Goal: Transaction & Acquisition: Purchase product/service

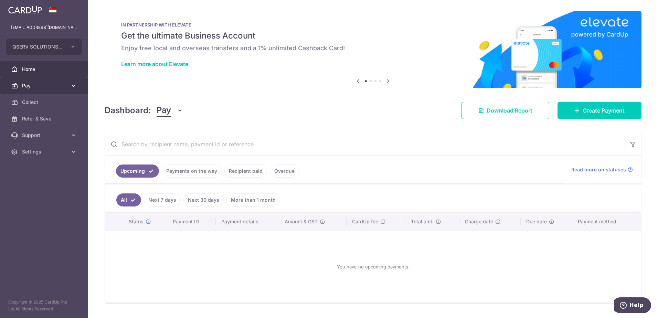
click at [65, 86] on span "Pay" at bounding box center [44, 85] width 45 height 7
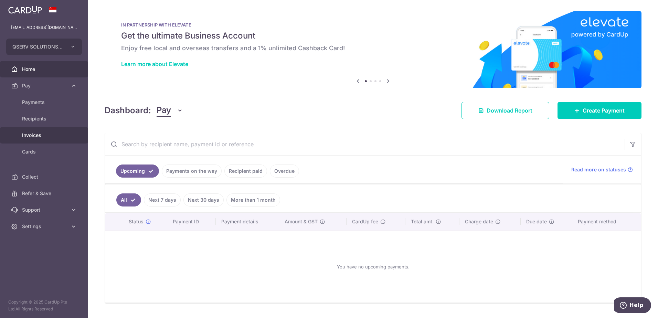
click at [45, 133] on span "Invoices" at bounding box center [44, 135] width 45 height 7
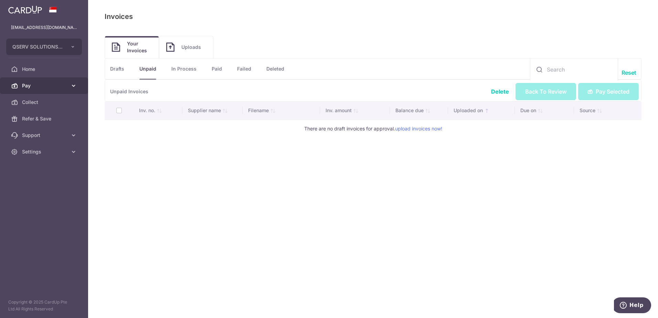
click at [60, 82] on link "Pay" at bounding box center [44, 85] width 88 height 17
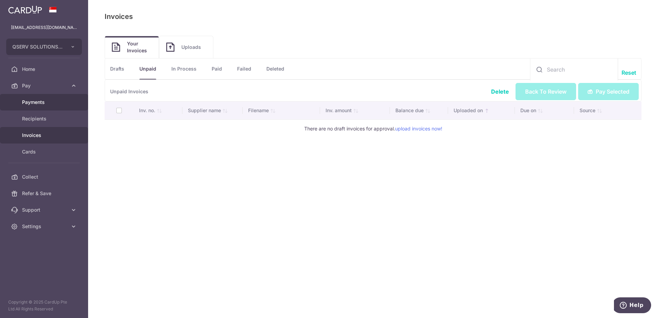
click at [49, 103] on span "Payments" at bounding box center [44, 102] width 45 height 7
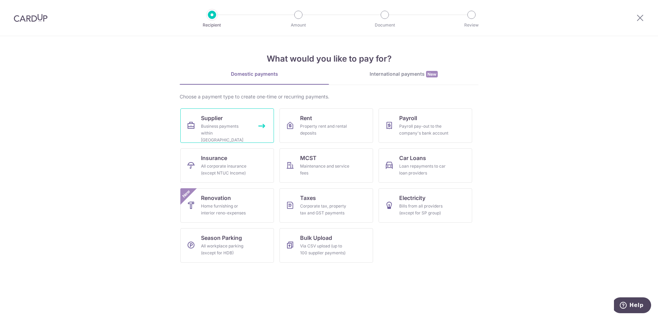
click at [242, 115] on link "Supplier Business payments within Singapore" at bounding box center [227, 125] width 94 height 34
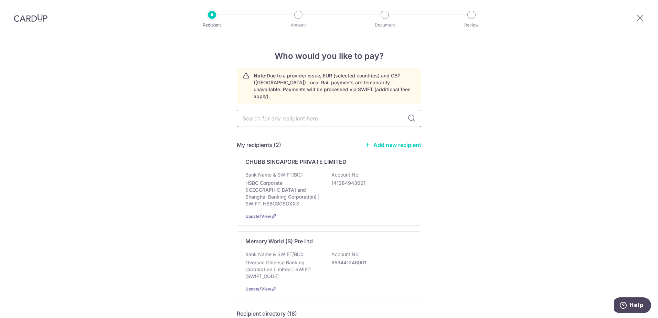
click at [264, 110] on input "text" at bounding box center [329, 118] width 185 height 17
type input "bricomp"
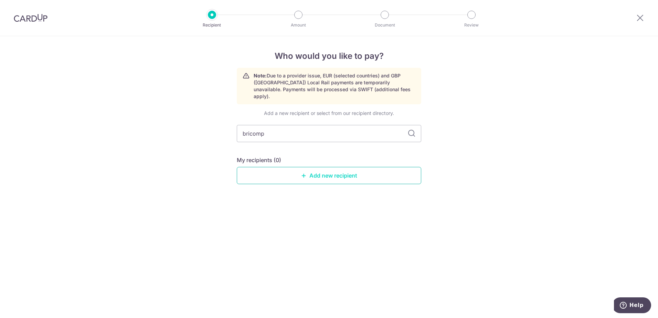
click at [327, 175] on link "Add new recipient" at bounding box center [329, 175] width 185 height 17
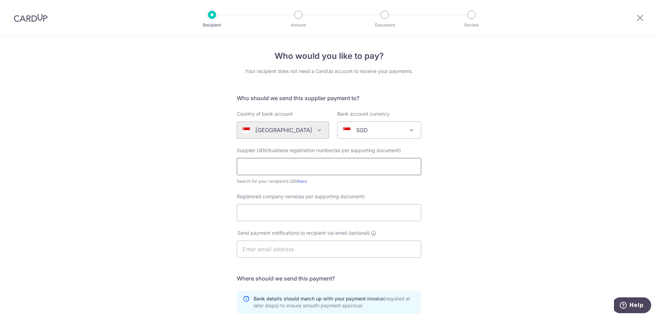
click at [289, 166] on input "text" at bounding box center [329, 166] width 185 height 17
click at [320, 163] on input "text" at bounding box center [329, 166] width 185 height 17
type input "199703212C"
click at [309, 210] on input "Registered company name(as per supporting document)" at bounding box center [329, 212] width 185 height 17
type input "Bricomp International Pte Ltd"
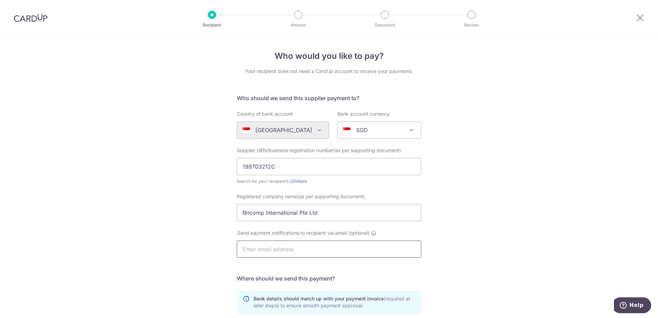
click at [299, 250] on input "text" at bounding box center [329, 249] width 185 height 17
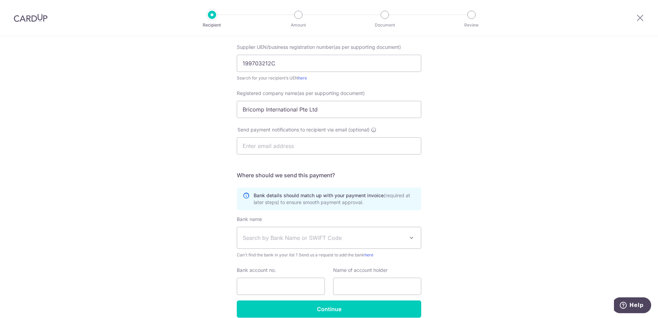
click at [470, 182] on div "Who would you like to pay? Your recipient does not need a CardUp account to rec…" at bounding box center [329, 141] width 658 height 417
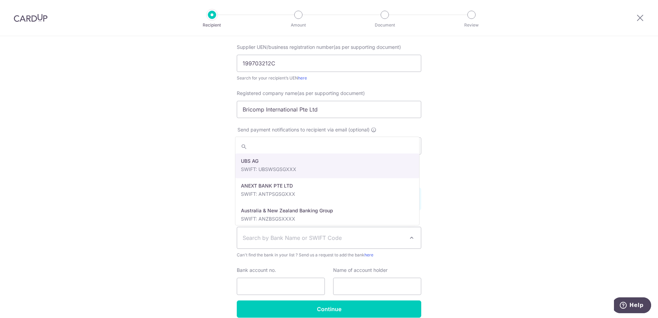
click at [330, 237] on span "Search by Bank Name or SWIFT Code" at bounding box center [324, 238] width 162 height 8
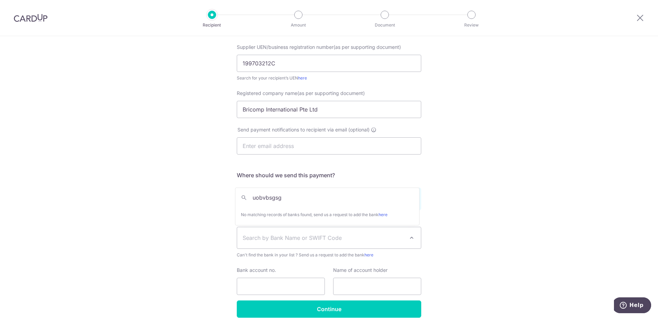
click at [263, 197] on input "uobvbsgsg" at bounding box center [327, 198] width 184 height 14
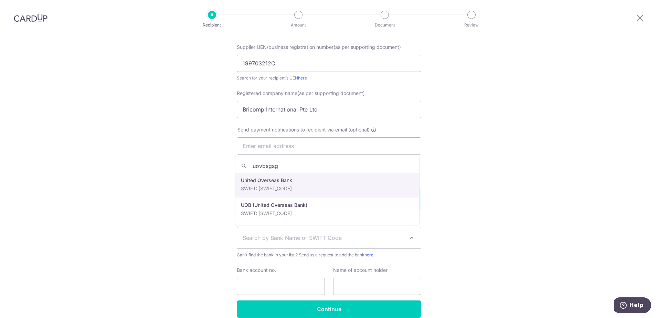
type input "uovbsgsg"
select select "23668"
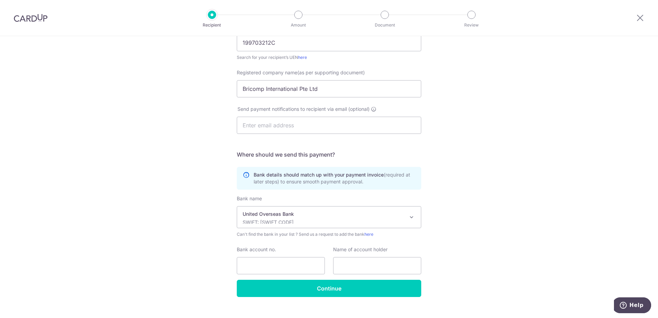
scroll to position [135, 0]
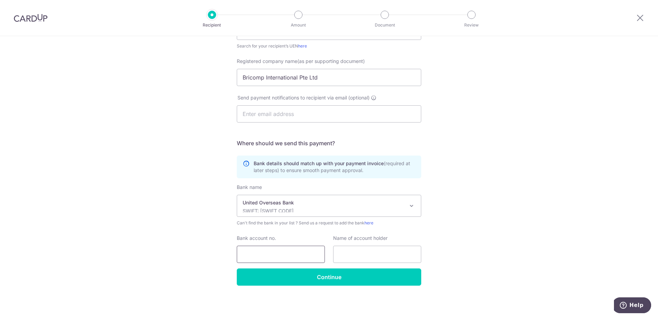
click at [271, 252] on input "Bank account no." at bounding box center [281, 254] width 88 height 17
drag, startPoint x: 252, startPoint y: 253, endPoint x: 278, endPoint y: 253, distance: 25.5
click at [278, 253] on input "1323058879" at bounding box center [281, 254] width 88 height 17
type input "1323058879"
click at [356, 259] on input "text" at bounding box center [377, 254] width 88 height 17
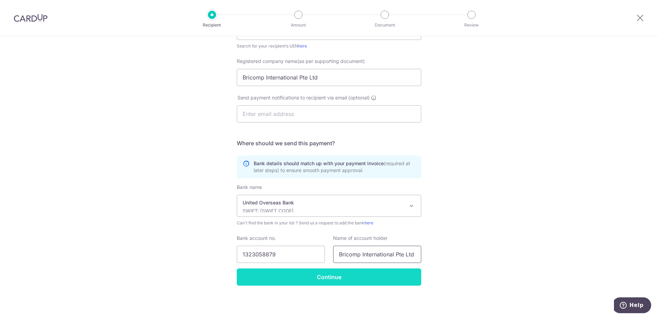
type input "Bricomp International Pte Ltd"
click at [336, 279] on input "Continue" at bounding box center [329, 277] width 185 height 17
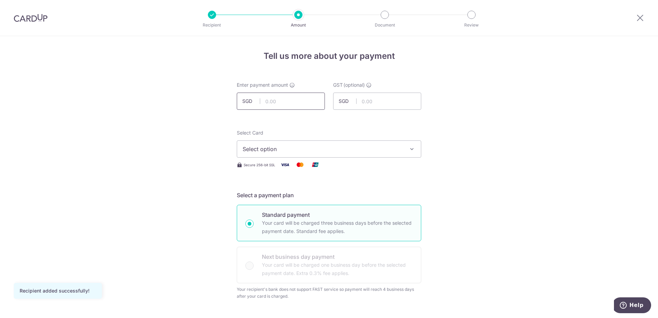
click at [294, 104] on input "text" at bounding box center [281, 101] width 88 height 17
type input "2,859.07"
click at [334, 150] on span "Select option" at bounding box center [323, 149] width 160 height 8
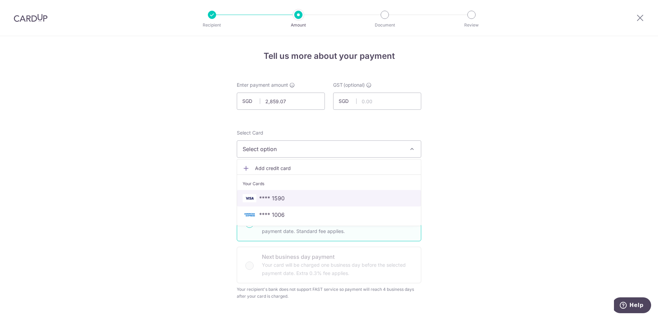
click at [253, 198] on img at bounding box center [250, 198] width 14 height 8
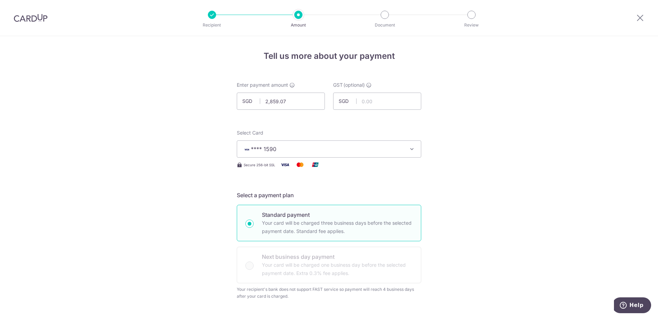
scroll to position [69, 0]
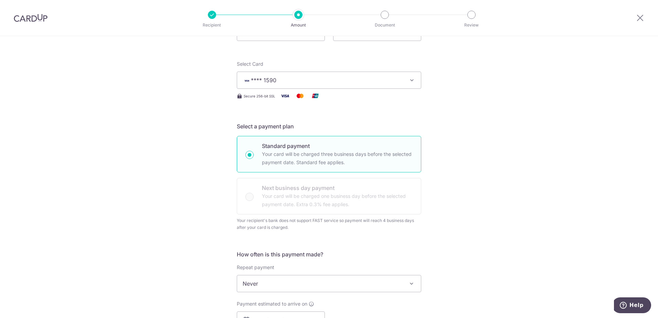
click at [251, 200] on div "Standard payment Your card will be charged three business days before the selec…" at bounding box center [329, 175] width 185 height 78
click at [245, 197] on div "Standard payment Your card will be charged three business days before the selec…" at bounding box center [329, 175] width 185 height 78
click at [402, 78] on button "**** 1590" at bounding box center [329, 80] width 185 height 17
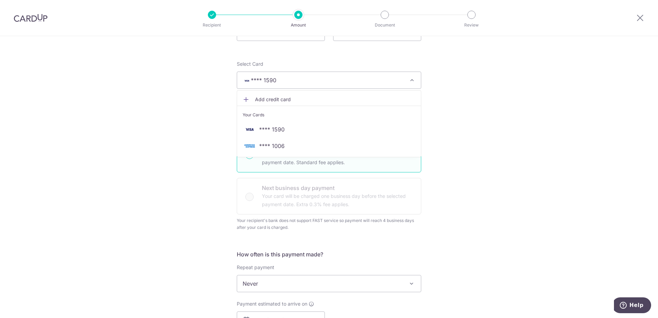
click at [365, 145] on span "**** 1006" at bounding box center [329, 146] width 173 height 8
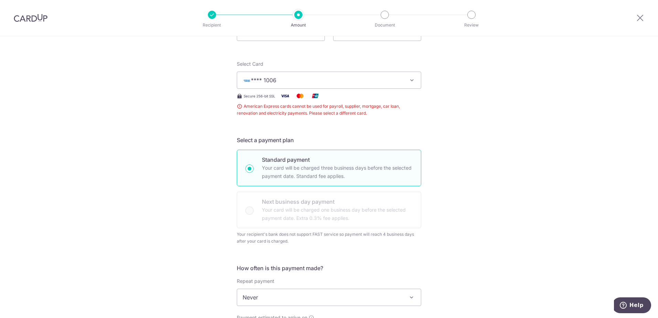
click at [379, 84] on button "**** 1006" at bounding box center [329, 80] width 185 height 17
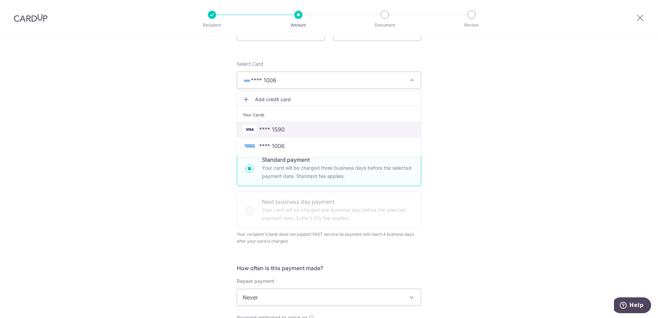
click at [281, 131] on span "**** 1590" at bounding box center [271, 129] width 25 height 8
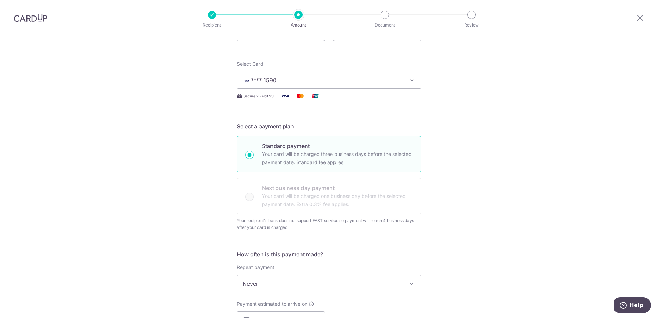
click at [265, 194] on div "Standard payment Your card will be charged three business days before the selec…" at bounding box center [329, 175] width 185 height 78
click at [319, 84] on button "**** 1590" at bounding box center [329, 80] width 185 height 17
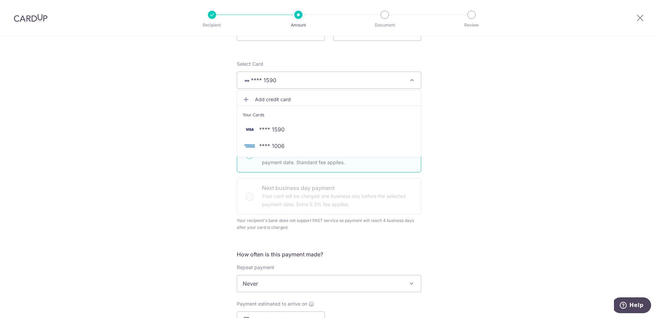
click at [267, 101] on span "Add credit card" at bounding box center [335, 99] width 160 height 7
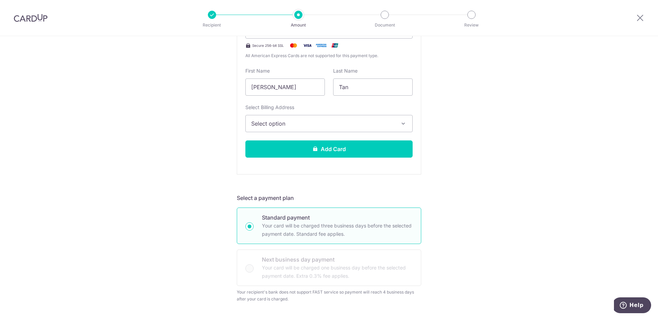
scroll to position [207, 0]
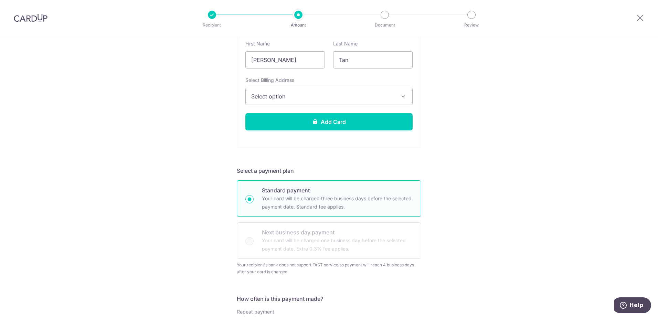
click at [297, 240] on div "Standard payment Your card will be charged three business days before the selec…" at bounding box center [329, 219] width 185 height 78
click at [255, 229] on div "Standard payment Your card will be charged three business days before the selec…" at bounding box center [329, 219] width 185 height 78
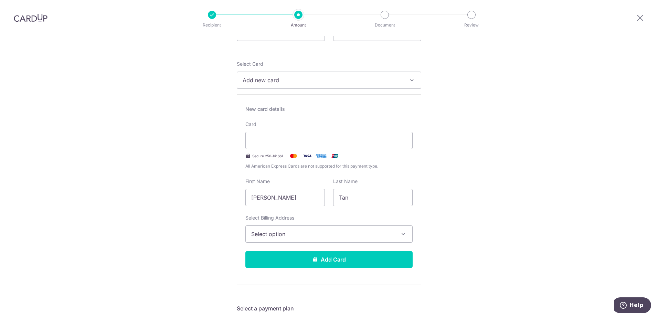
click at [338, 80] on span "Add new card" at bounding box center [323, 80] width 160 height 8
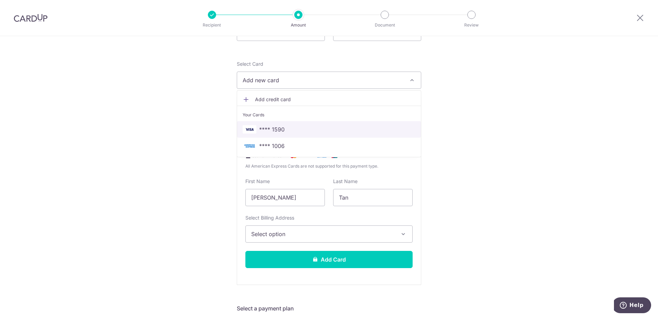
click at [292, 128] on span "**** 1590" at bounding box center [329, 129] width 173 height 8
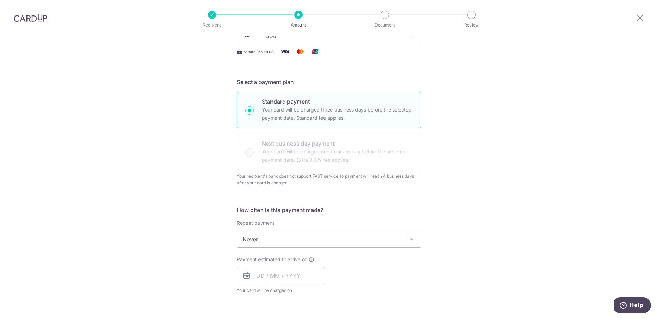
scroll to position [138, 0]
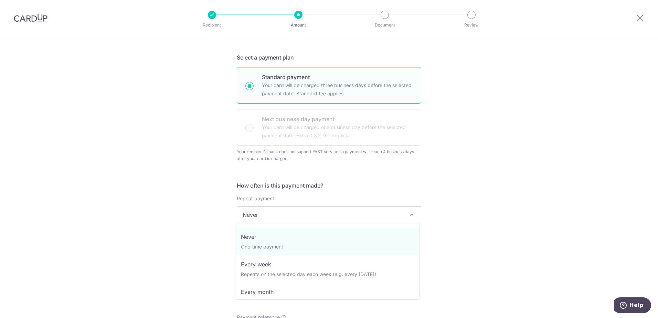
click at [270, 218] on span "Never" at bounding box center [329, 215] width 184 height 17
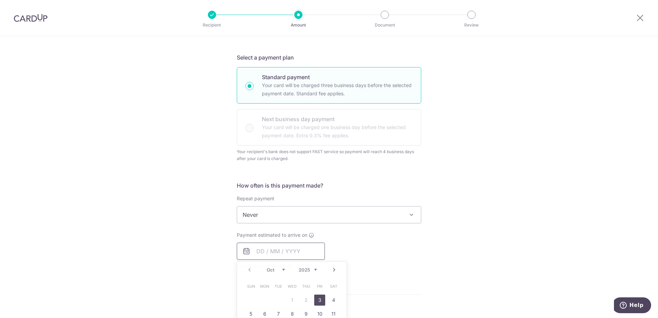
click at [253, 250] on input "text" at bounding box center [281, 251] width 88 height 17
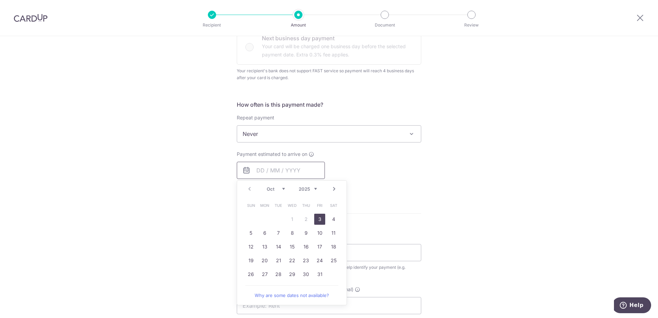
scroll to position [241, 0]
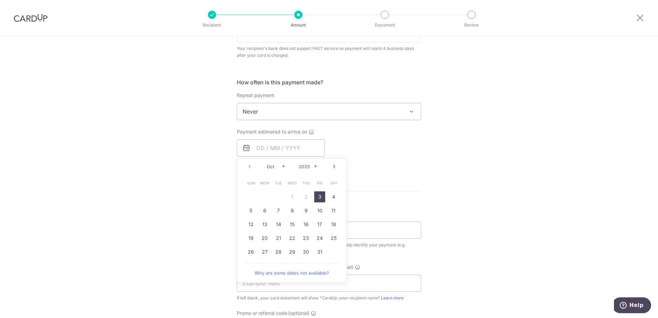
click at [319, 197] on link "3" at bounding box center [319, 196] width 11 height 11
type input "[DATE]"
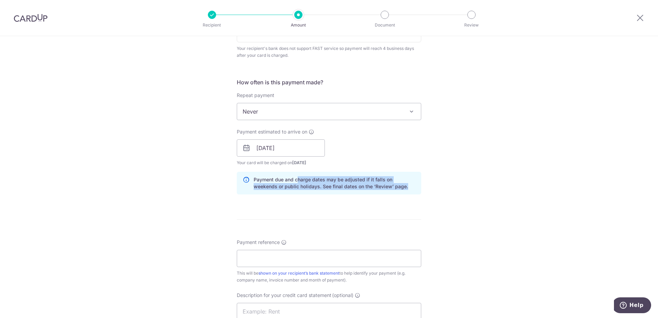
drag, startPoint x: 296, startPoint y: 180, endPoint x: 414, endPoint y: 197, distance: 118.6
click at [414, 197] on div "How often is this payment made? Repeat payment Never Every week Every month Eve…" at bounding box center [329, 139] width 185 height 122
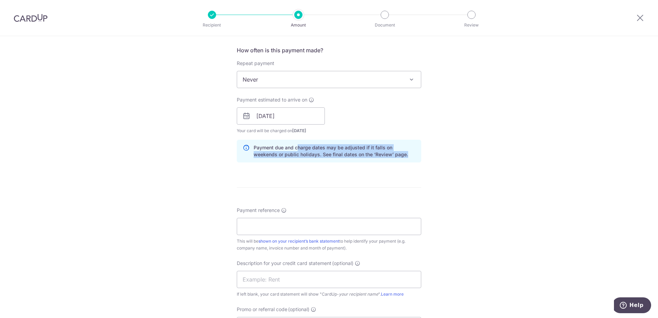
scroll to position [310, 0]
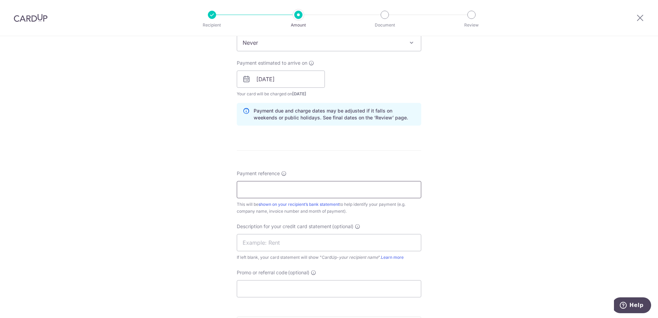
click at [281, 187] on input "Payment reference" at bounding box center [329, 189] width 185 height 17
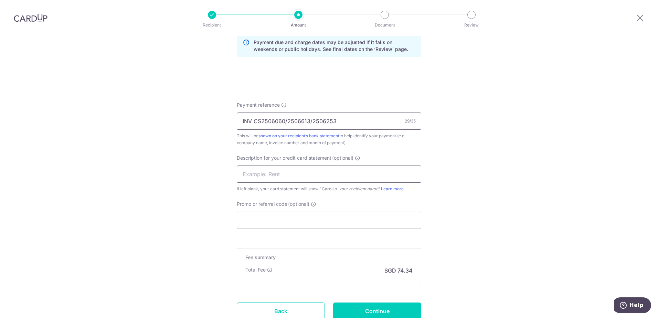
scroll to position [379, 0]
type input "INV CS2506060/2506613/2506253"
click at [297, 221] on input "Promo or referral code (optional)" at bounding box center [329, 219] width 185 height 17
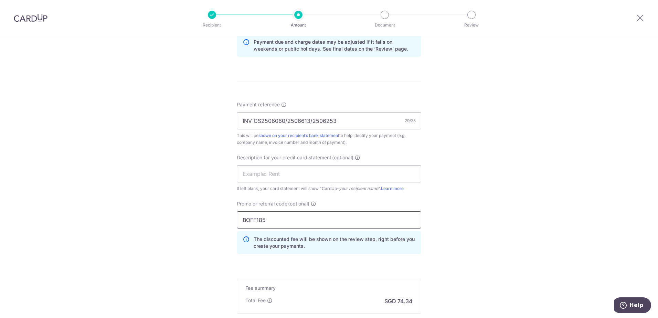
type input "BOFF185"
click button "Add Card" at bounding box center [0, 0] width 0 height 0
click at [456, 214] on div "Tell us more about your payment Enter payment amount SGD 2,859.07 2859.07 GST (…" at bounding box center [329, 29] width 658 height 745
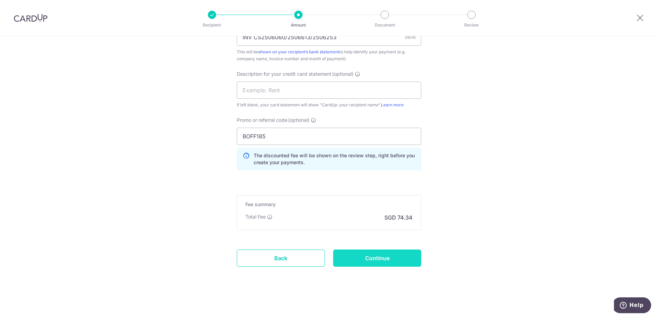
scroll to position [463, 0]
click at [387, 256] on input "Continue" at bounding box center [377, 257] width 88 height 17
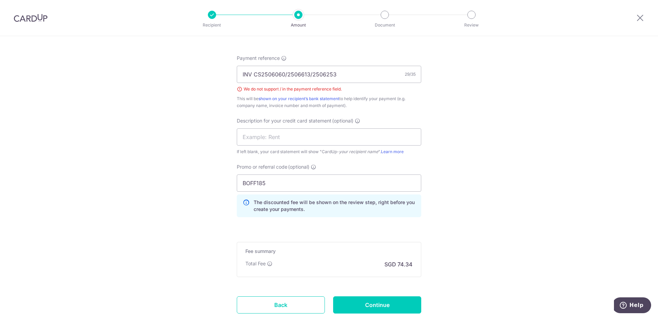
scroll to position [369, 0]
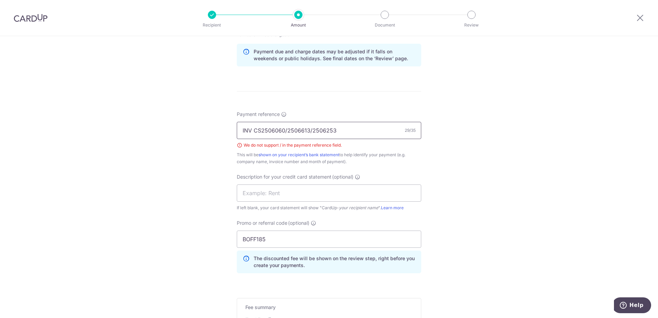
click at [285, 131] on input "INV CS2506060/2506613/2506253" at bounding box center [329, 130] width 185 height 17
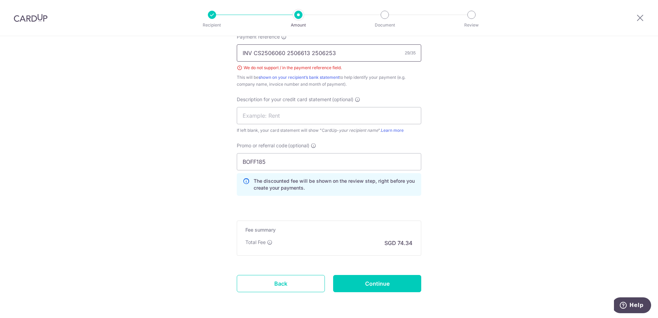
scroll to position [472, 0]
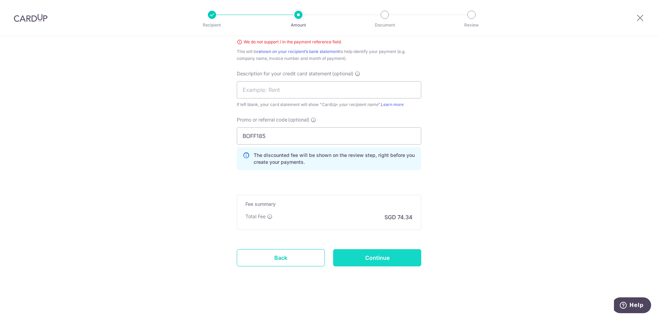
type input "INV CS2506060 2506613 2506253"
click at [382, 259] on input "Continue" at bounding box center [377, 257] width 88 height 17
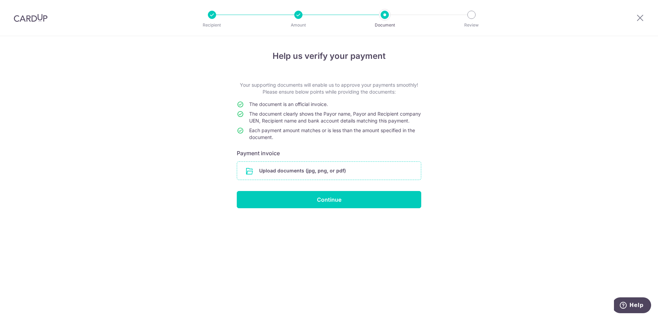
click at [306, 179] on input "file" at bounding box center [329, 171] width 184 height 18
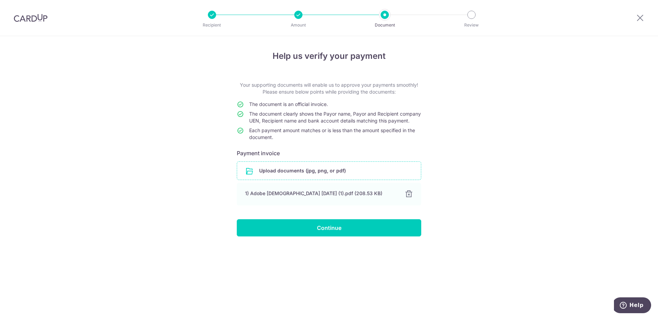
click at [287, 179] on input "file" at bounding box center [329, 171] width 184 height 18
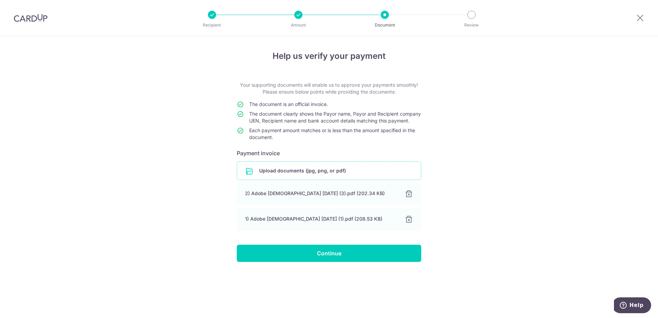
click at [325, 180] on input "file" at bounding box center [329, 171] width 184 height 18
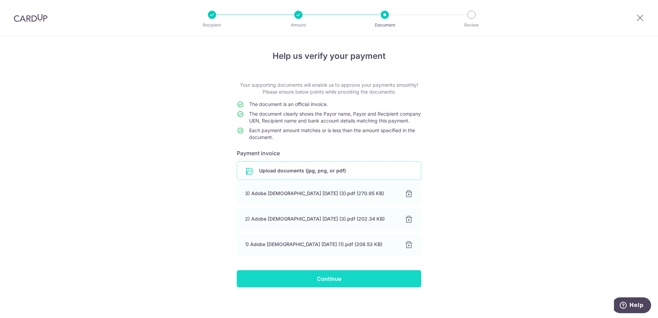
click at [335, 287] on input "Continue" at bounding box center [329, 278] width 185 height 17
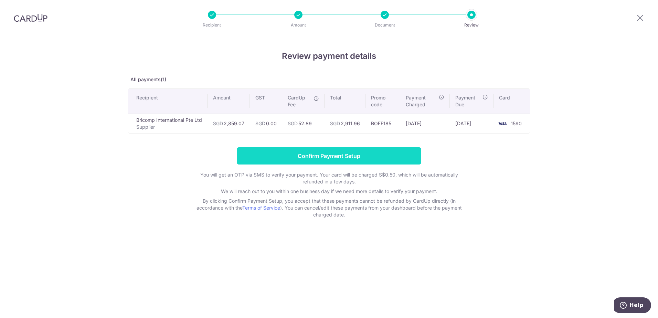
click at [298, 154] on input "Confirm Payment Setup" at bounding box center [329, 155] width 185 height 17
